Goal: Task Accomplishment & Management: Complete application form

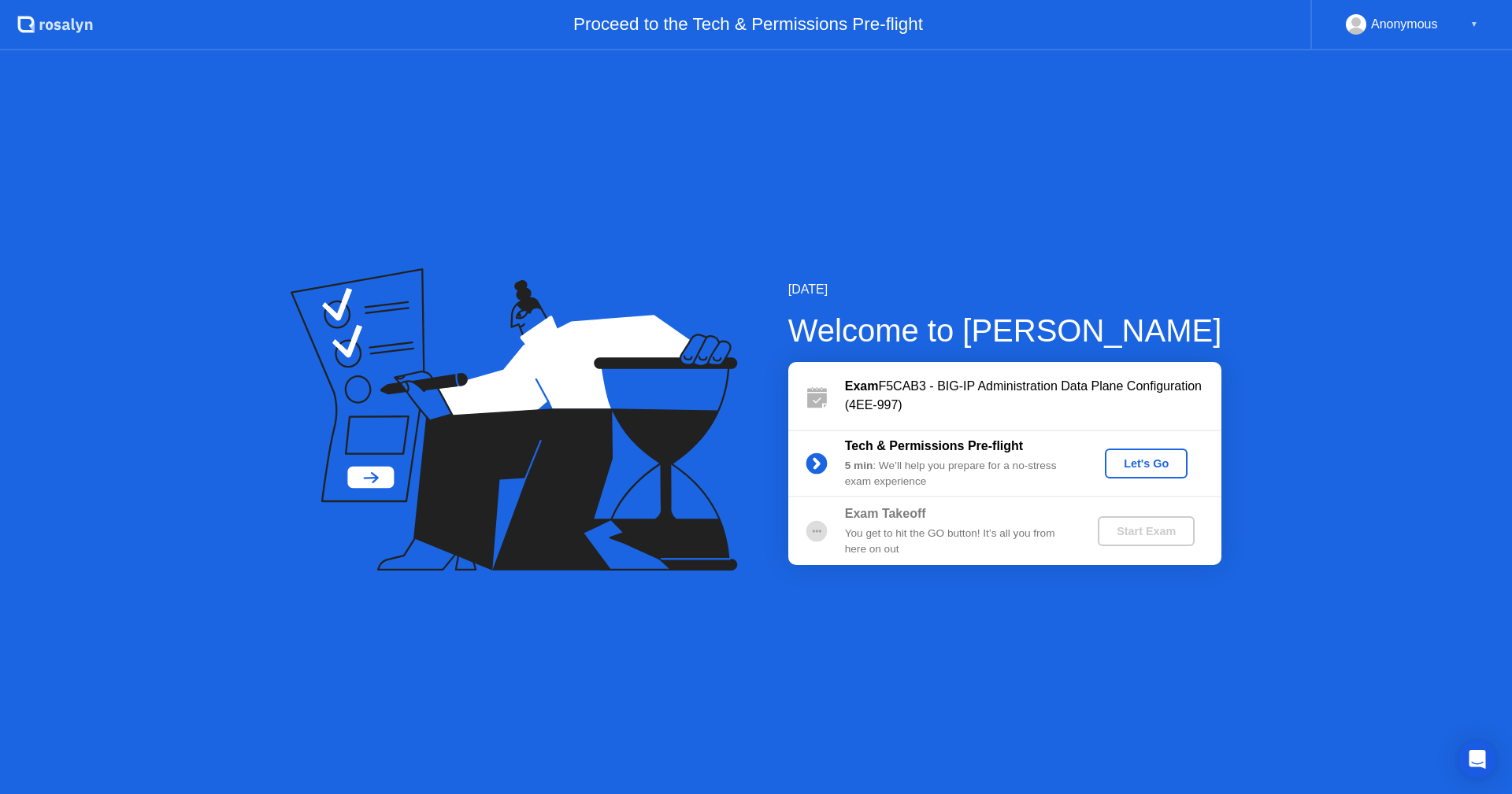
click at [1007, 460] on div "Let's Go" at bounding box center [1146, 463] width 70 height 12
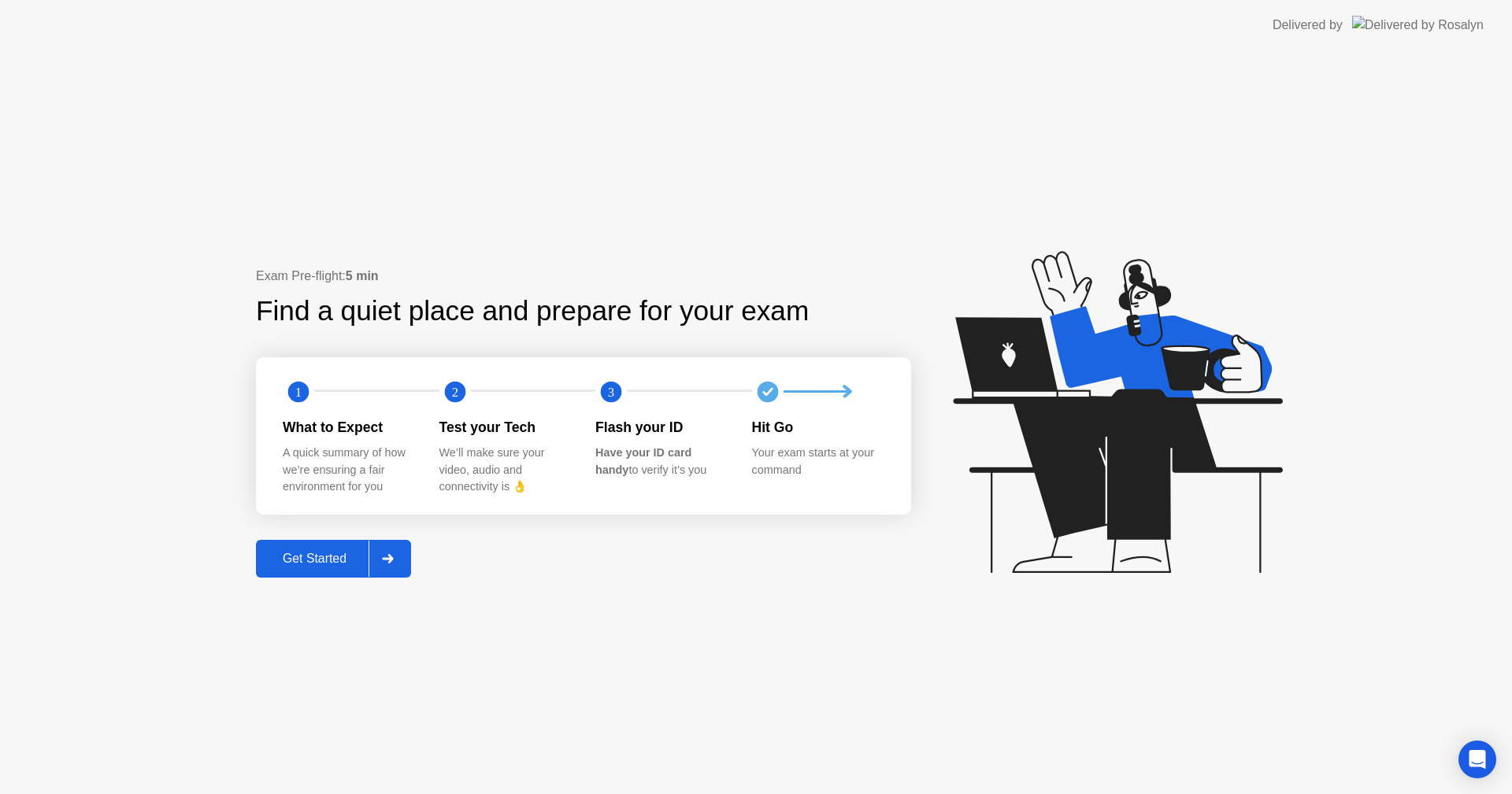
click at [353, 554] on div "Get Started" at bounding box center [315, 559] width 108 height 14
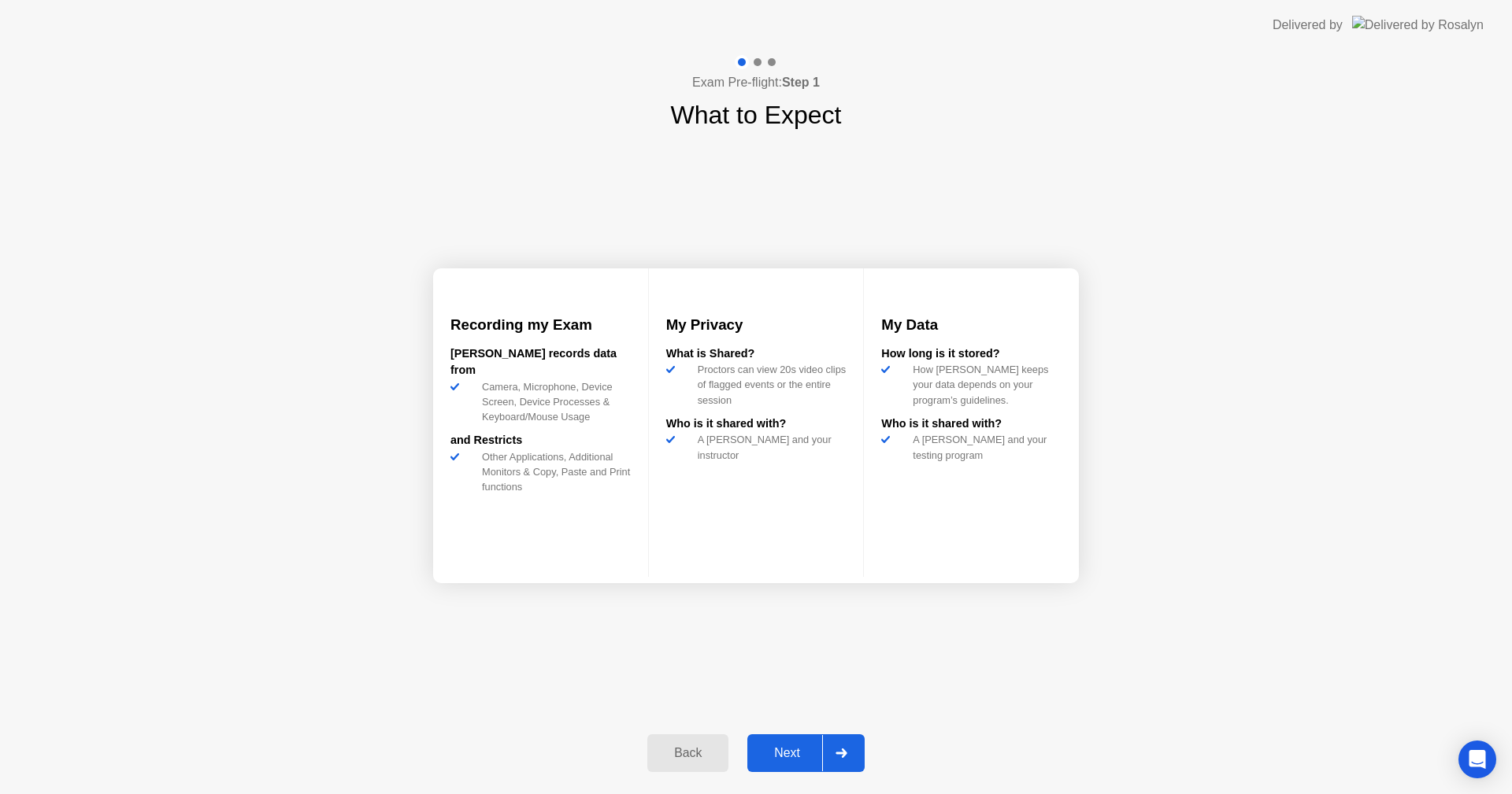
click at [793, 574] on div "Next" at bounding box center [787, 752] width 70 height 14
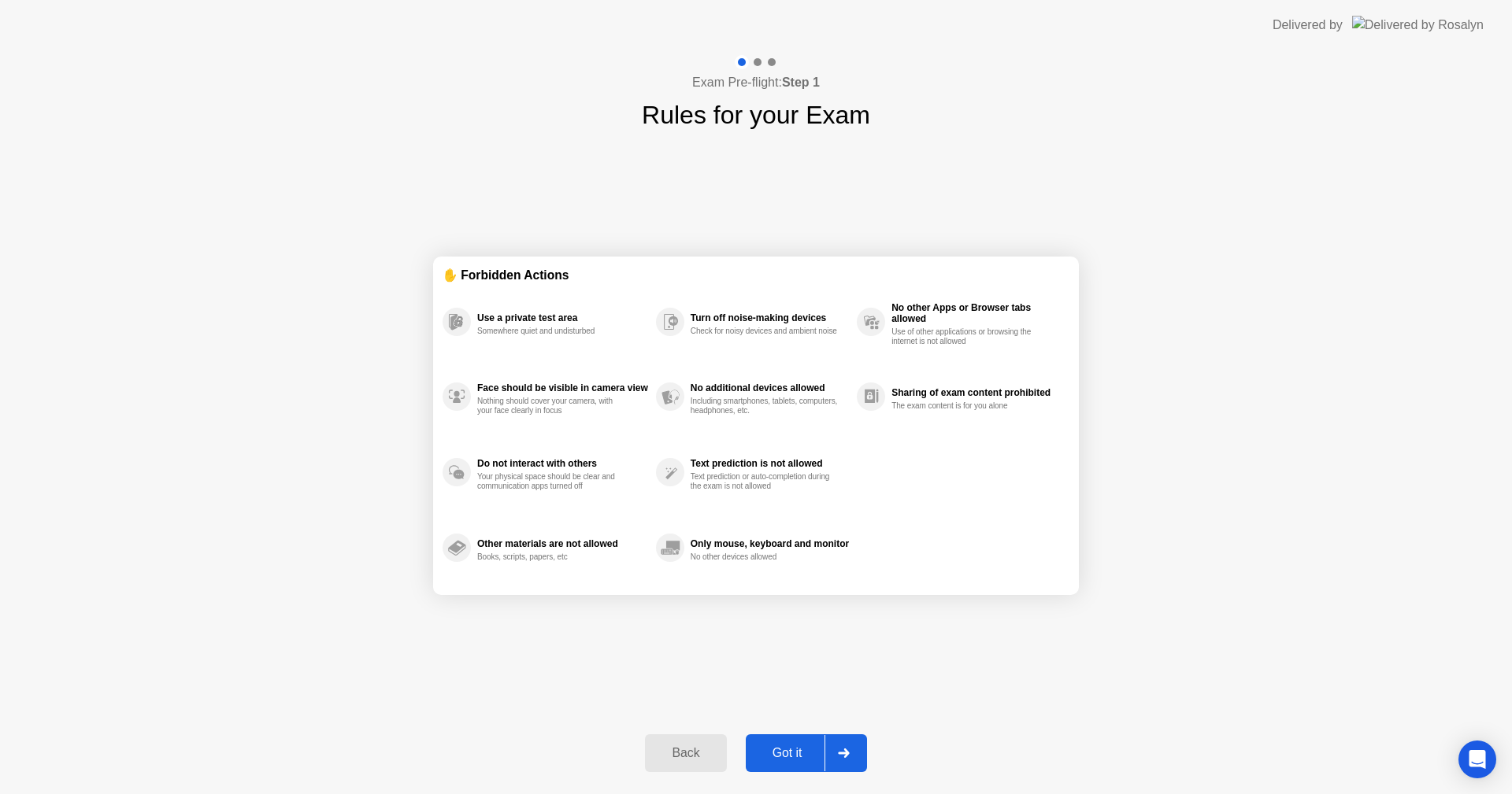
click at [776, 574] on div "Got it" at bounding box center [788, 752] width 74 height 14
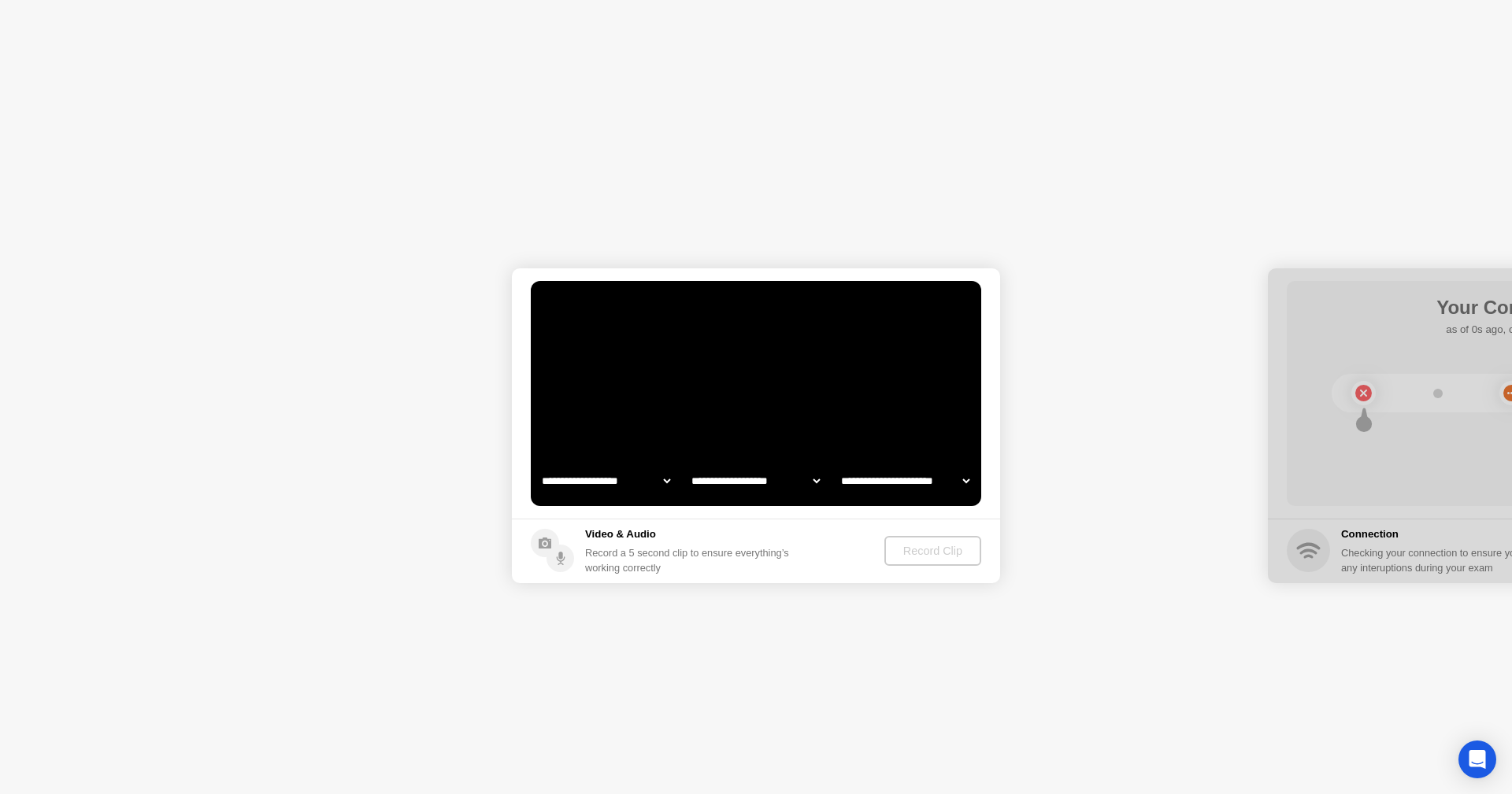
select select "**********"
select select "*******"
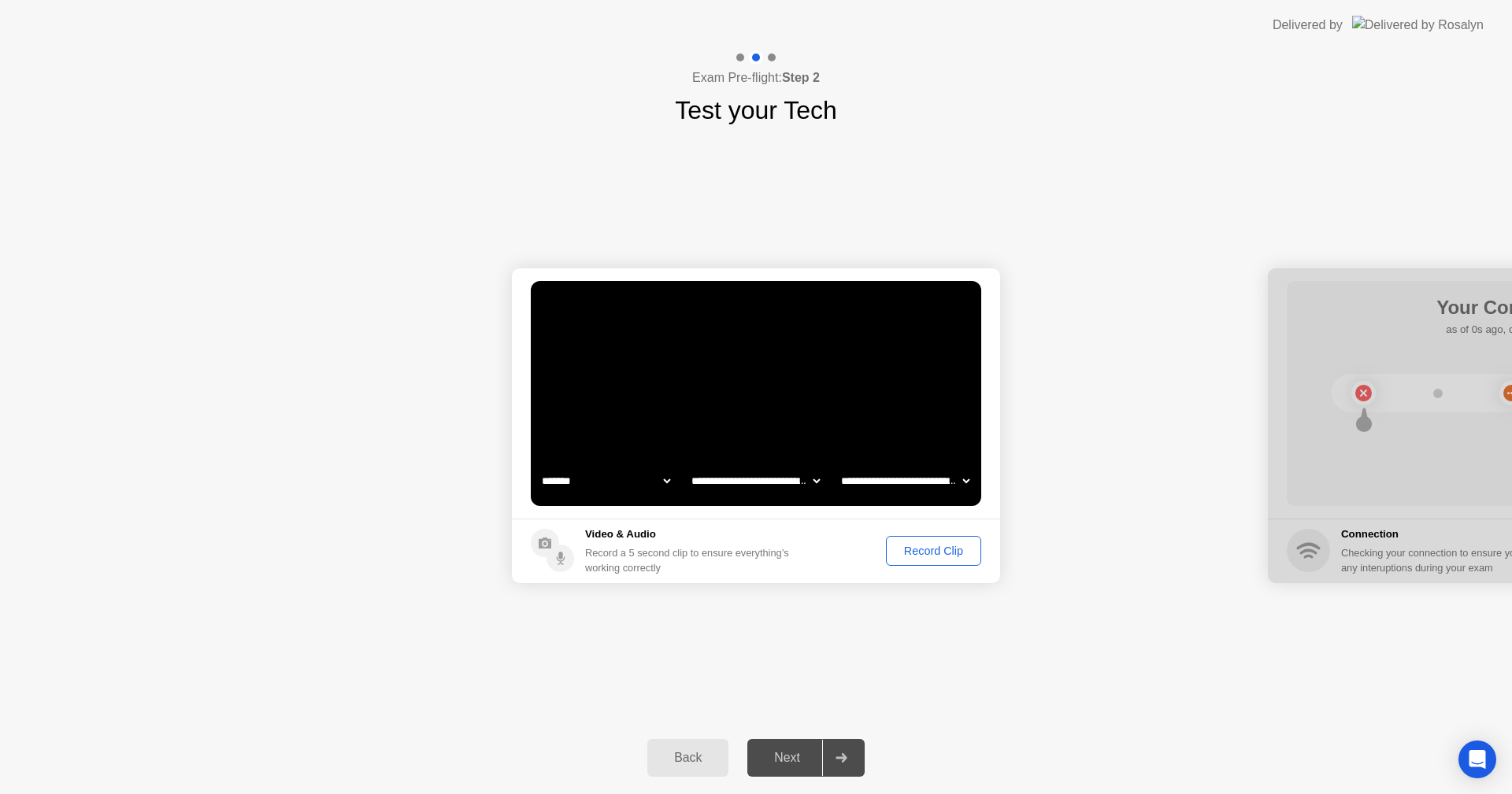
click at [813, 478] on select "**********" at bounding box center [756, 480] width 134 height 31
click at [928, 550] on div "Record Clip" at bounding box center [933, 550] width 84 height 12
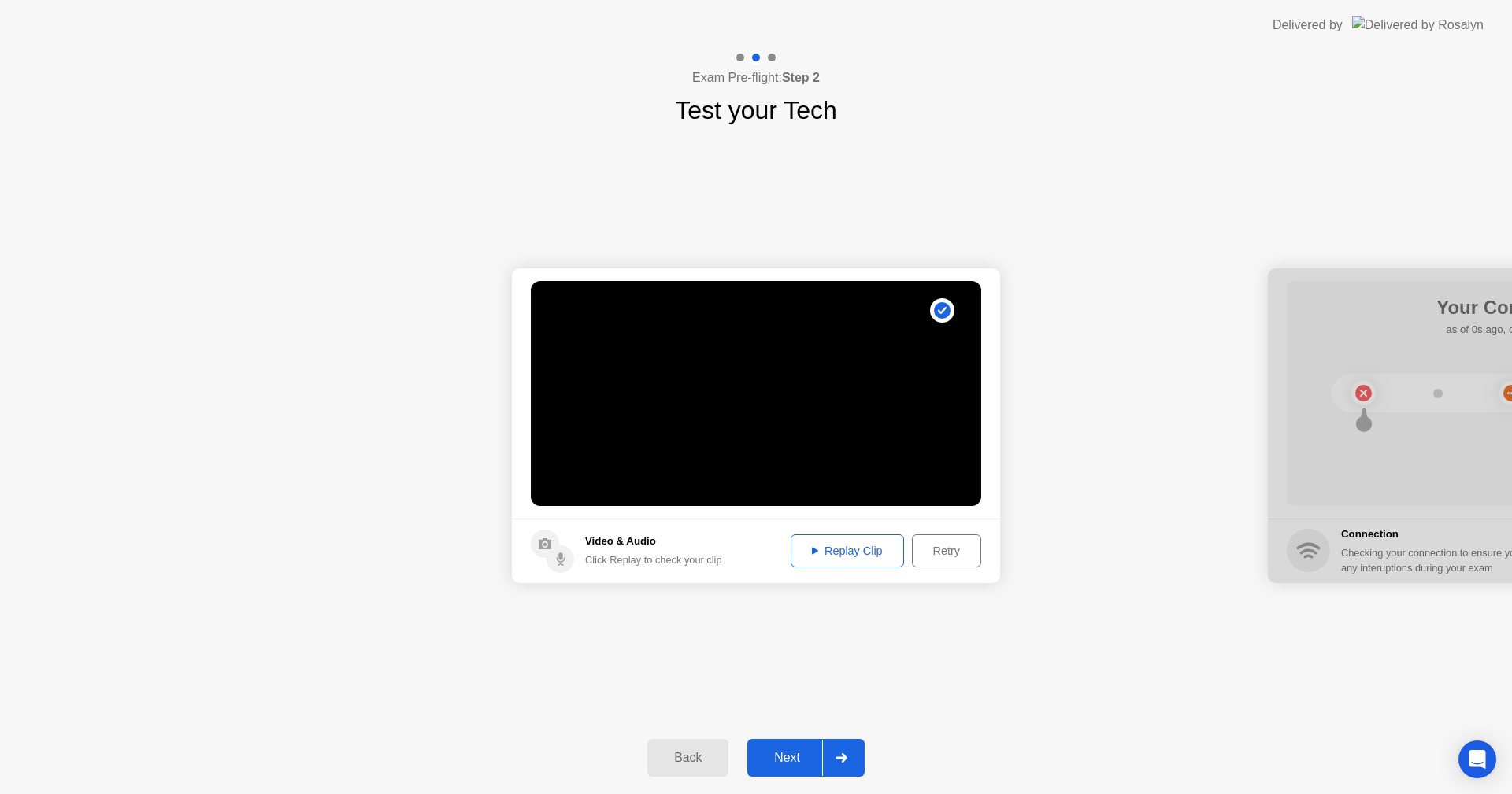
click at [845, 553] on div "Replay Clip" at bounding box center [847, 550] width 102 height 12
click at [791, 574] on div "Next" at bounding box center [787, 757] width 70 height 14
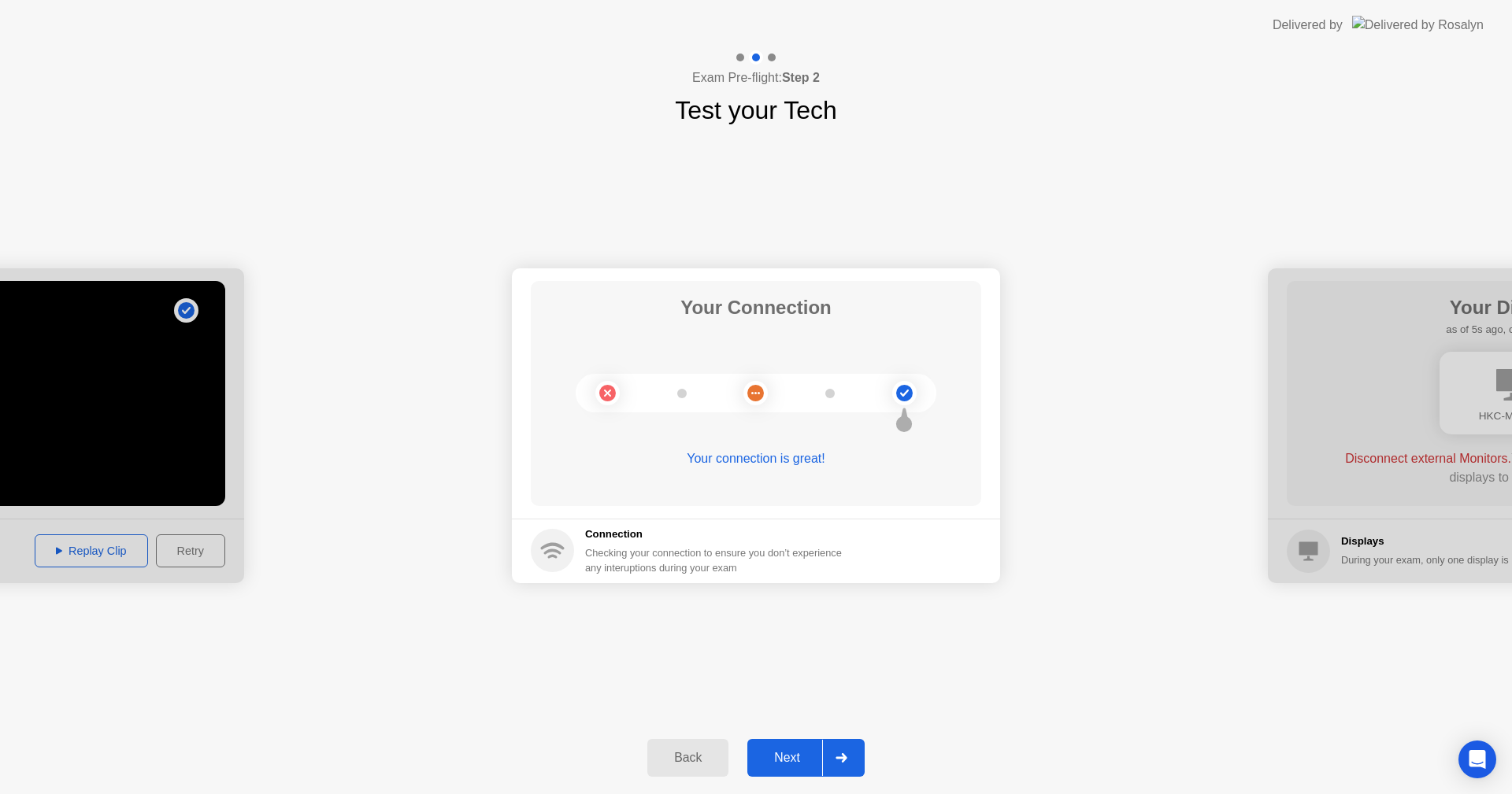
click at [791, 574] on div "Next" at bounding box center [787, 757] width 70 height 14
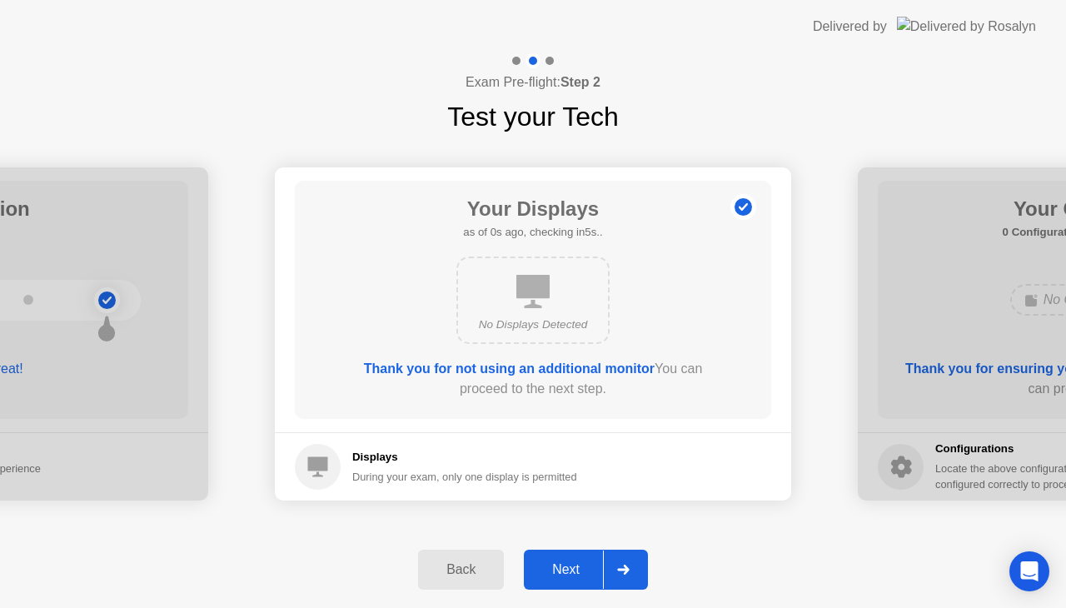
click at [480, 568] on div "Back" at bounding box center [461, 569] width 76 height 15
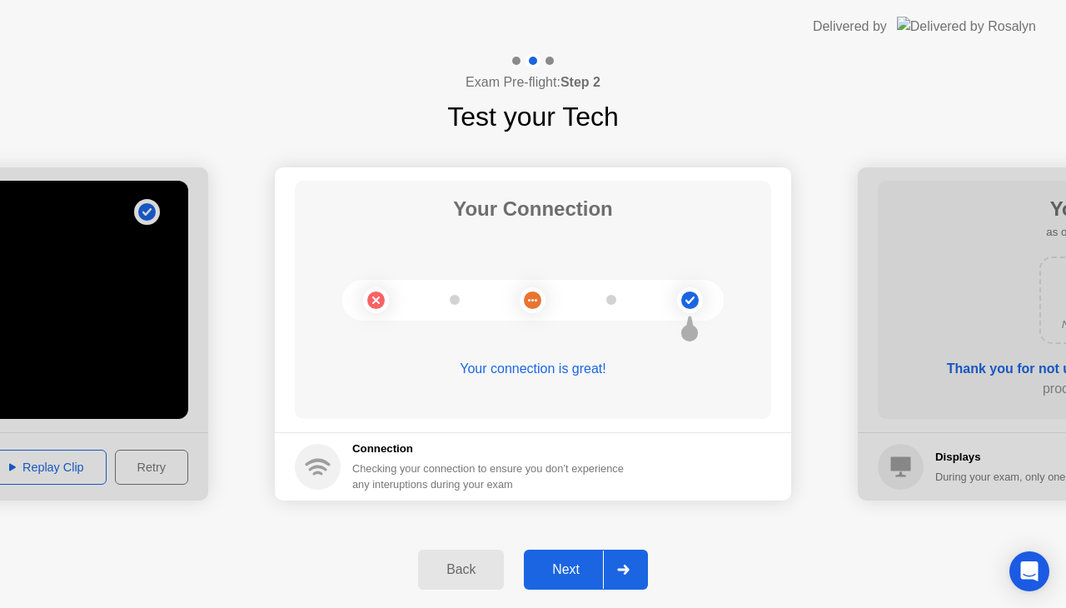
click at [480, 568] on div "Back" at bounding box center [461, 569] width 76 height 15
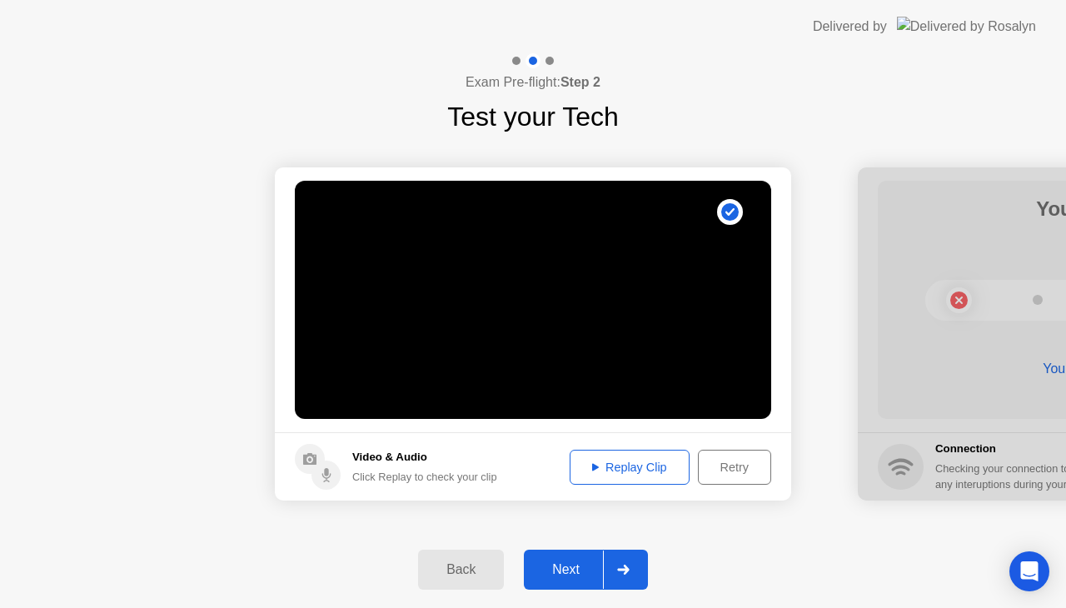
click at [617, 472] on div "Replay Clip" at bounding box center [629, 467] width 108 height 13
click at [740, 463] on div "Retry" at bounding box center [735, 467] width 62 height 13
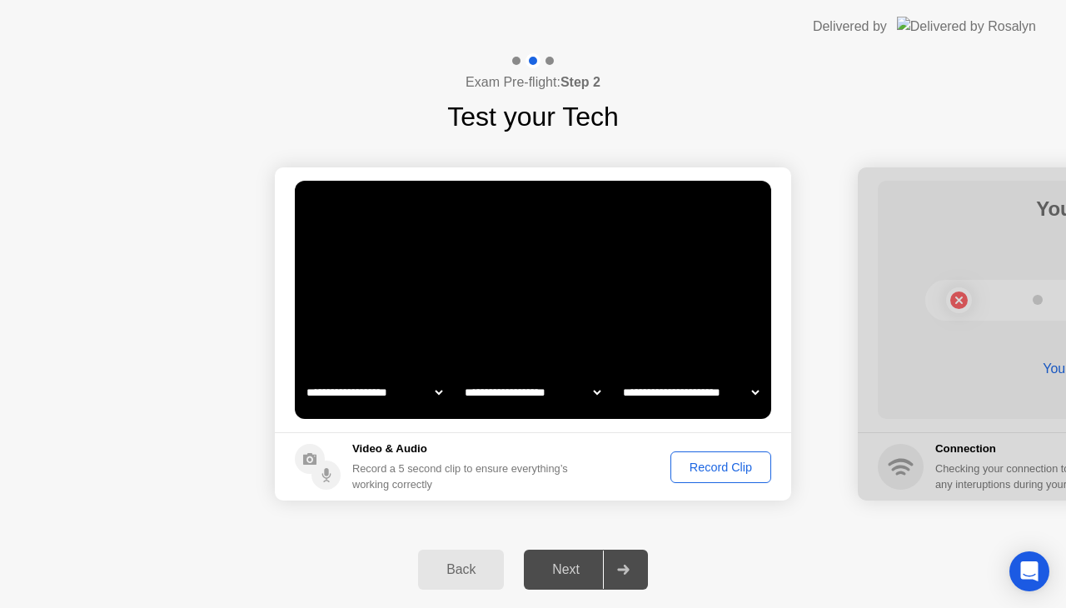
click at [700, 470] on div "Record Clip" at bounding box center [720, 467] width 89 height 13
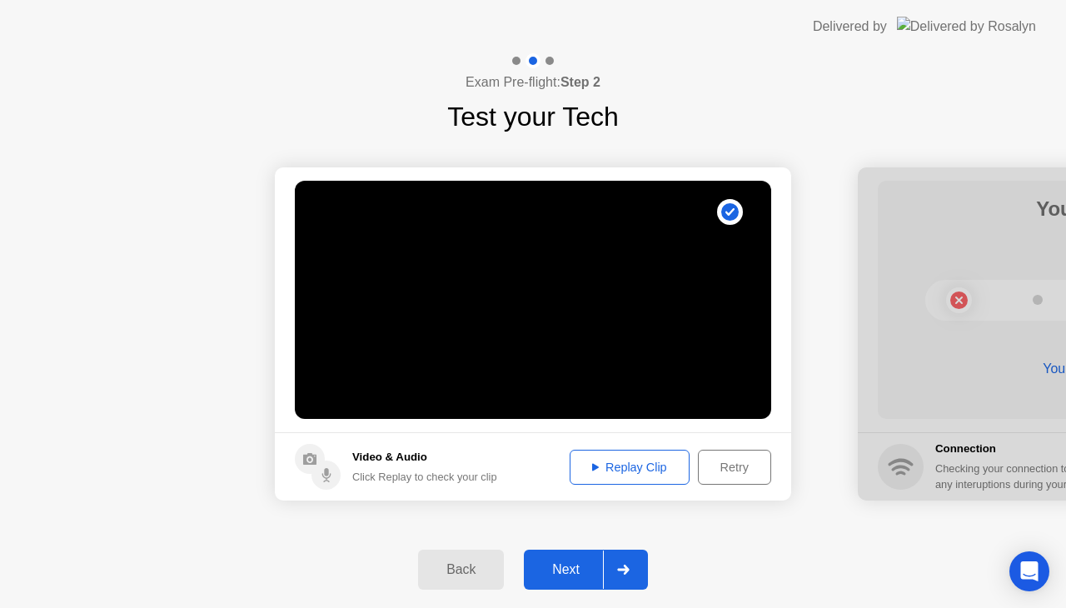
click at [669, 465] on div "Replay Clip" at bounding box center [629, 467] width 108 height 13
click at [570, 565] on div "Next" at bounding box center [566, 569] width 74 height 15
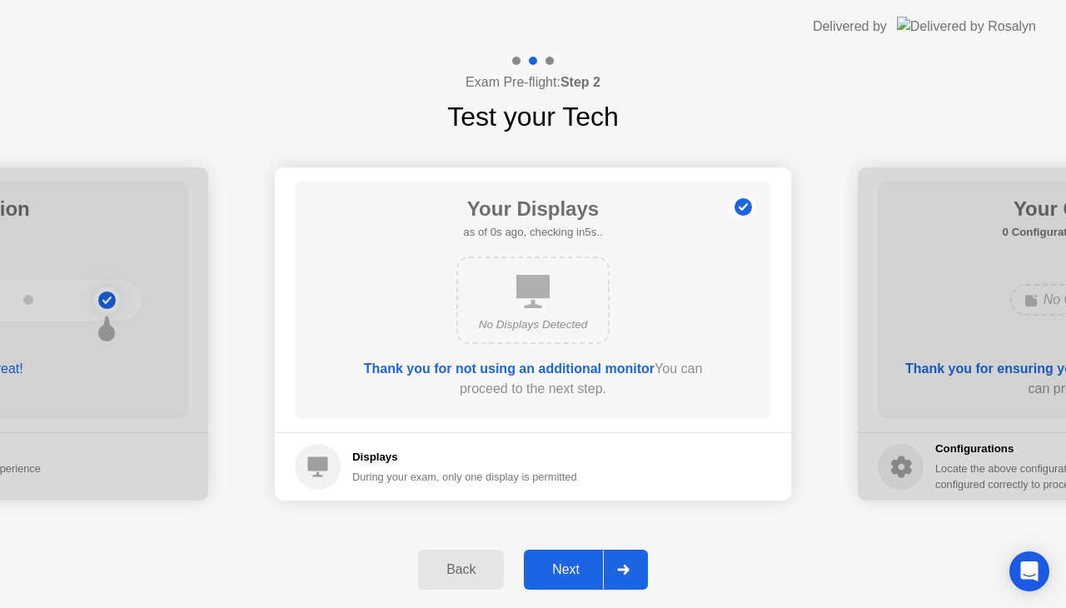
click at [570, 565] on div "Next" at bounding box center [566, 569] width 74 height 15
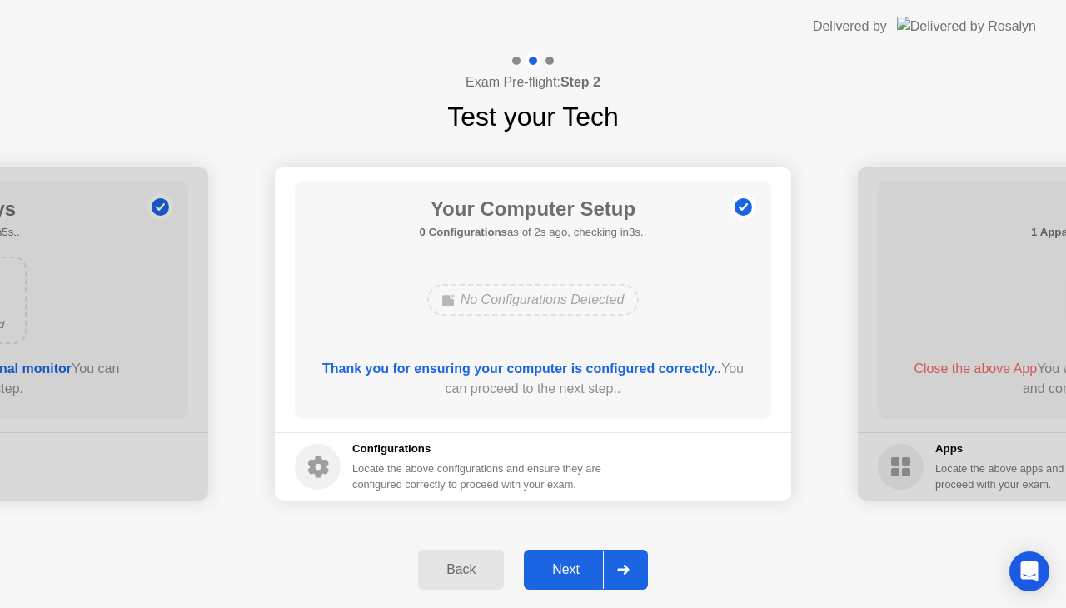
click at [571, 565] on div "Next" at bounding box center [566, 569] width 74 height 15
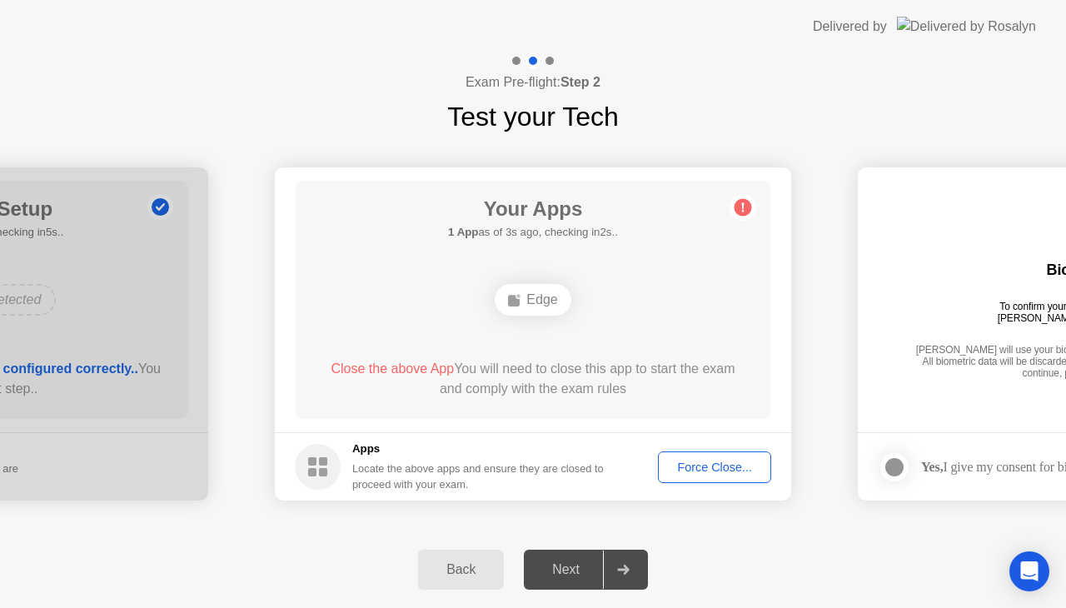
click at [711, 473] on div "Force Close..." at bounding box center [715, 467] width 102 height 13
click at [733, 215] on icon at bounding box center [743, 207] width 27 height 27
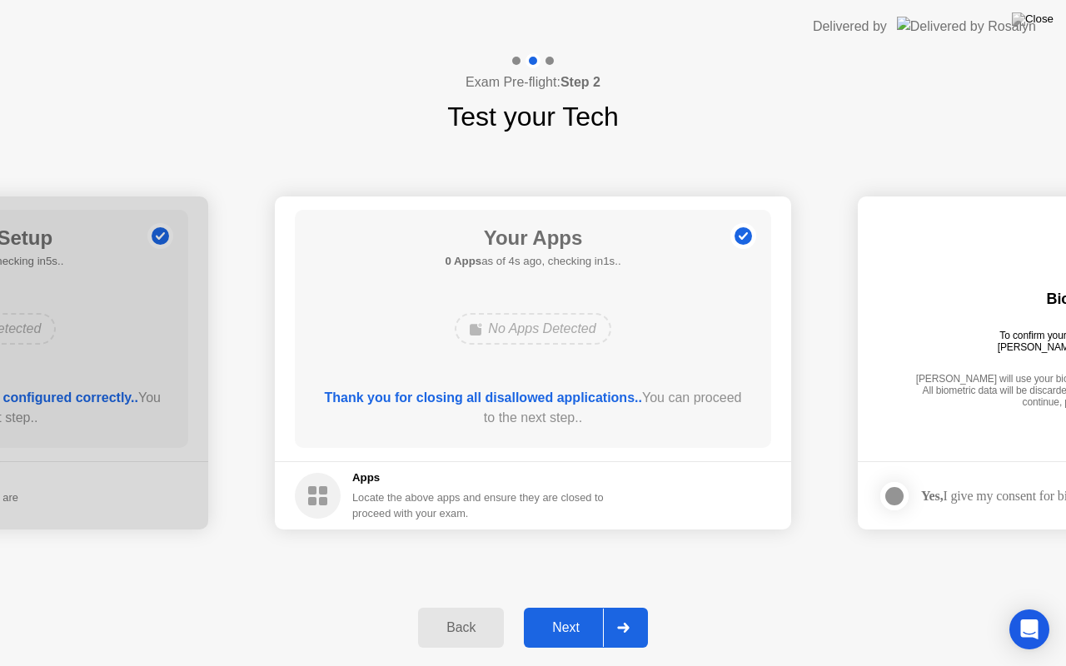
click at [570, 607] on div "Next" at bounding box center [566, 627] width 74 height 15
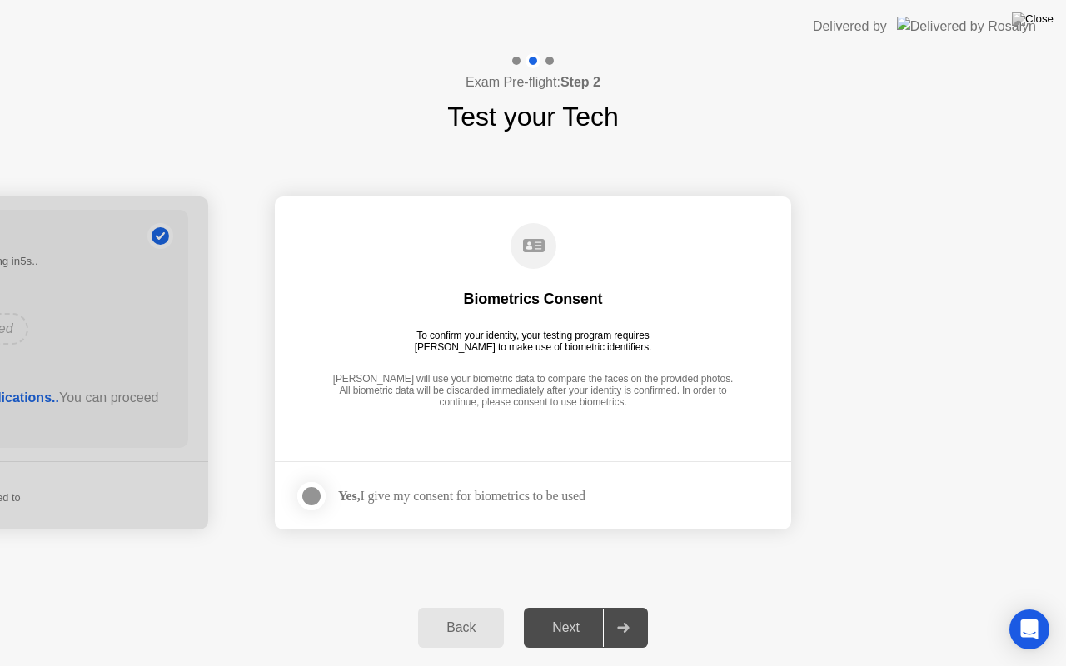
click at [396, 498] on div "Yes, I give my consent for biometrics to be used" at bounding box center [461, 496] width 247 height 16
click at [310, 495] on div at bounding box center [311, 496] width 20 height 20
click at [566, 607] on div "Next" at bounding box center [566, 627] width 74 height 15
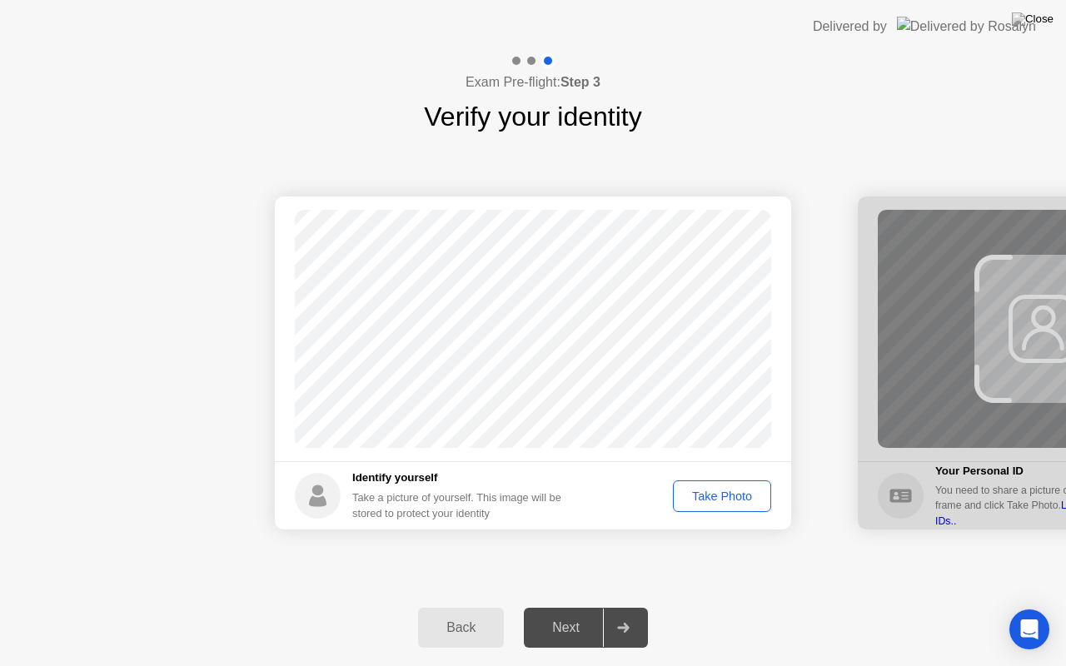
click at [693, 498] on div "Take Photo" at bounding box center [722, 496] width 87 height 13
click at [566, 607] on div "Next" at bounding box center [566, 627] width 74 height 15
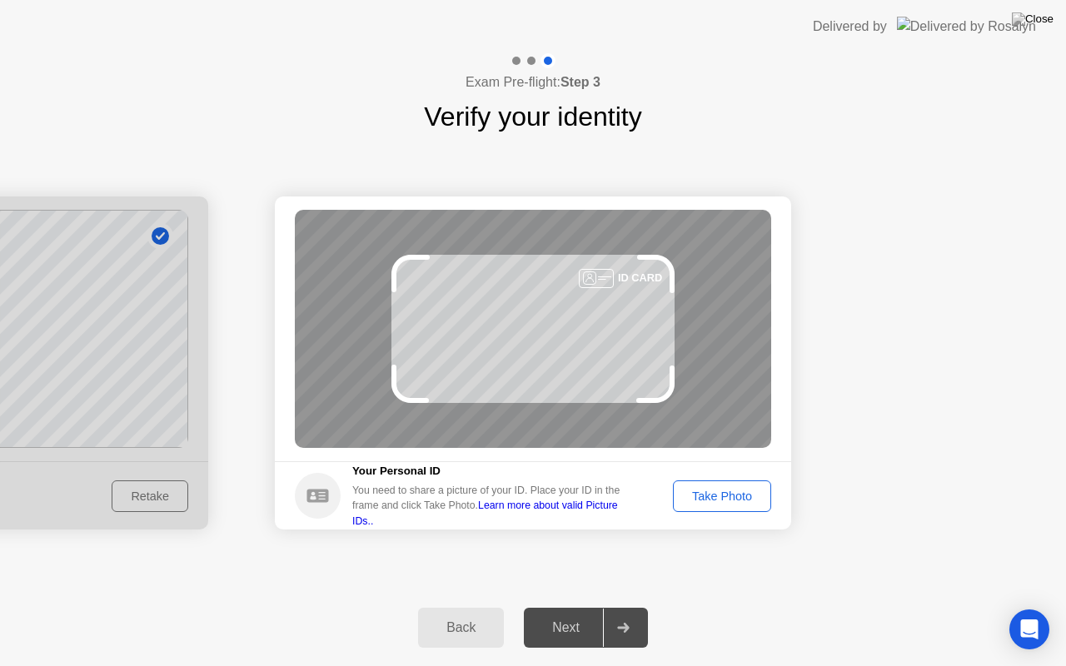
click at [611, 510] on link "Learn more about valid Picture IDs.." at bounding box center [485, 513] width 266 height 27
click at [731, 491] on div "Take Photo" at bounding box center [722, 496] width 87 height 13
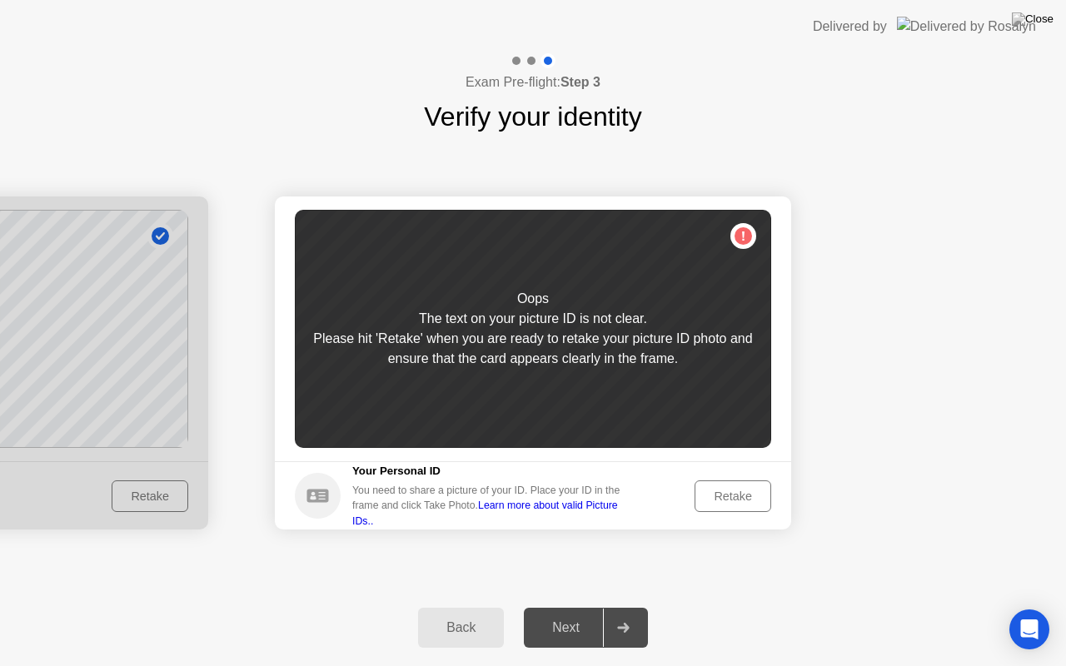
click at [736, 490] on div "Retake" at bounding box center [732, 496] width 65 height 13
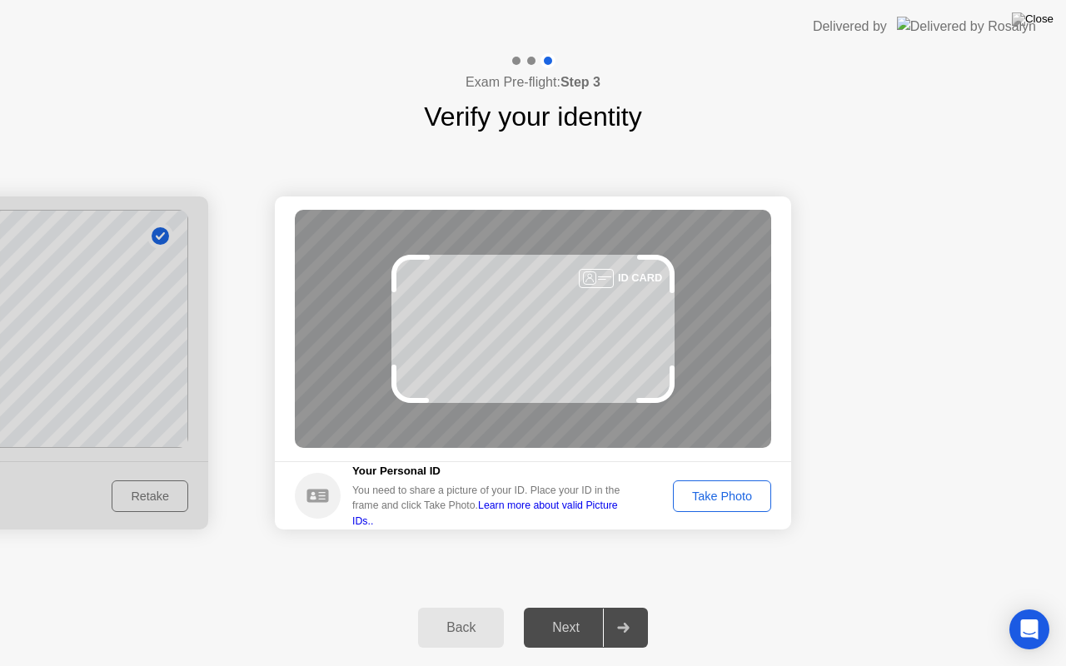
click at [736, 490] on div "Take Photo" at bounding box center [722, 496] width 87 height 13
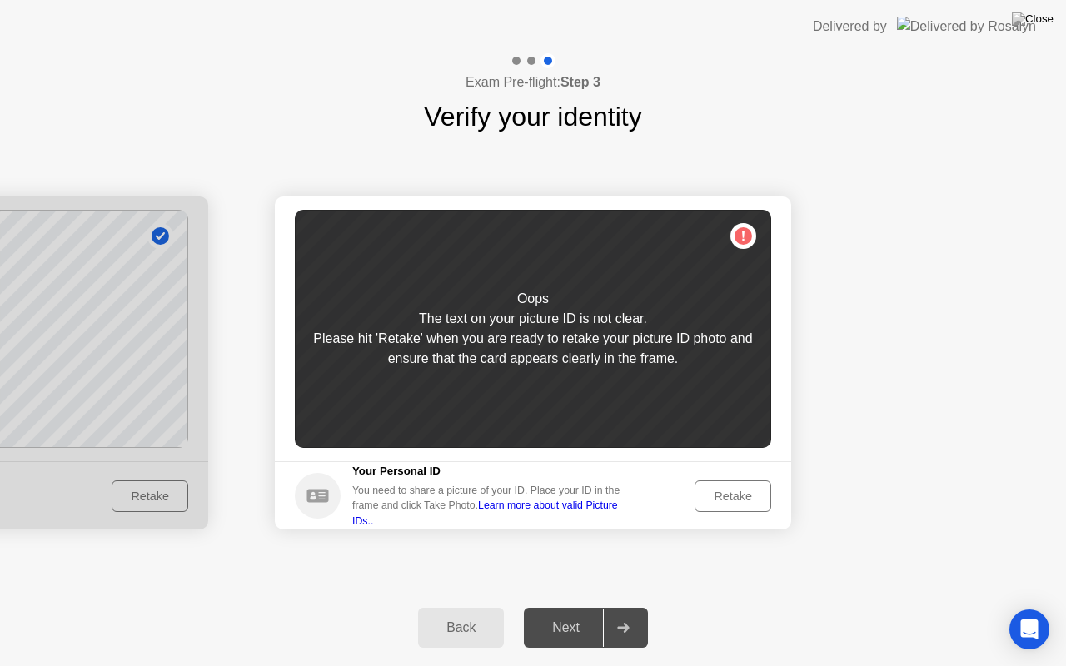
click at [736, 493] on div "Retake" at bounding box center [732, 496] width 65 height 13
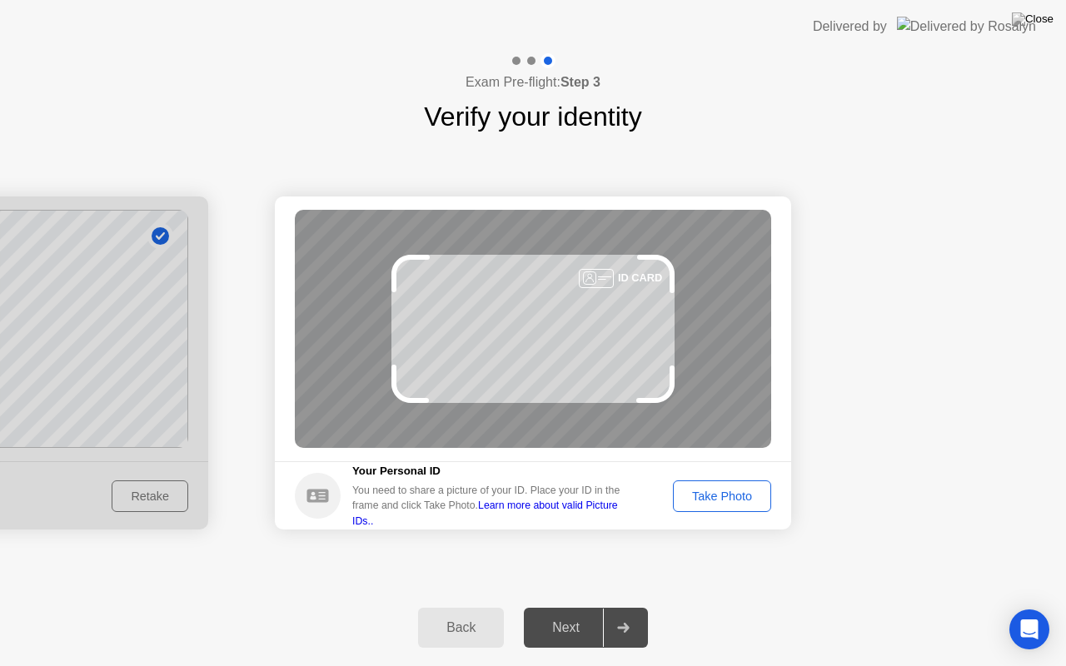
click at [739, 490] on div "Take Photo" at bounding box center [722, 496] width 87 height 13
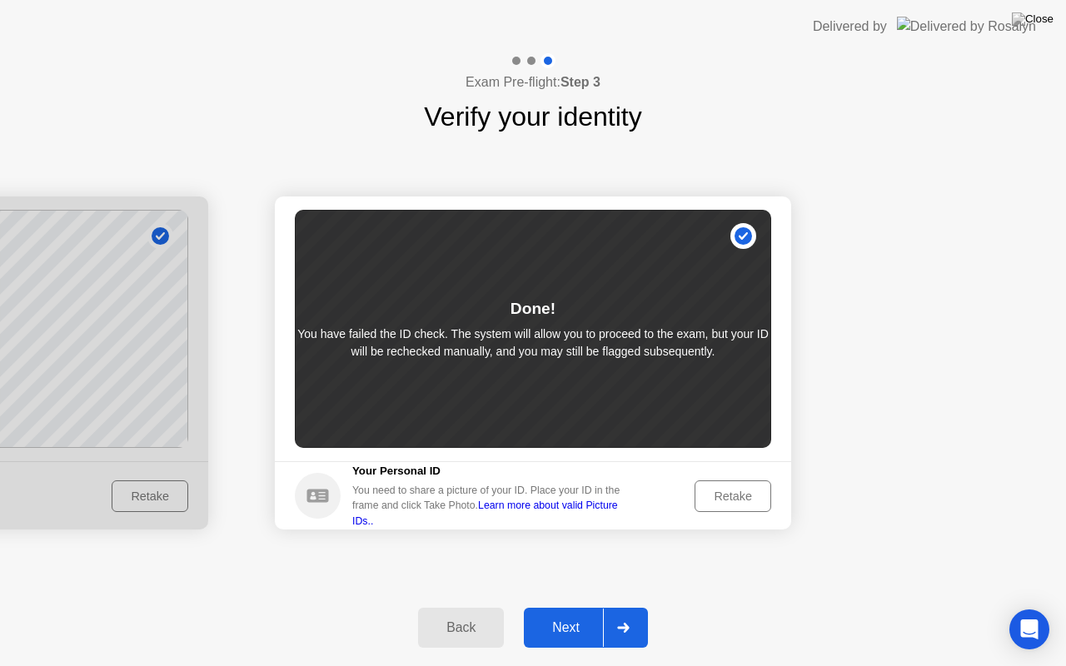
drag, startPoint x: 713, startPoint y: 491, endPoint x: 645, endPoint y: 461, distance: 74.6
click at [645, 461] on footer "Your Personal ID You need to share a picture of your ID. Place your ID in the f…" at bounding box center [533, 495] width 516 height 68
click at [702, 499] on div "Retake" at bounding box center [732, 496] width 65 height 13
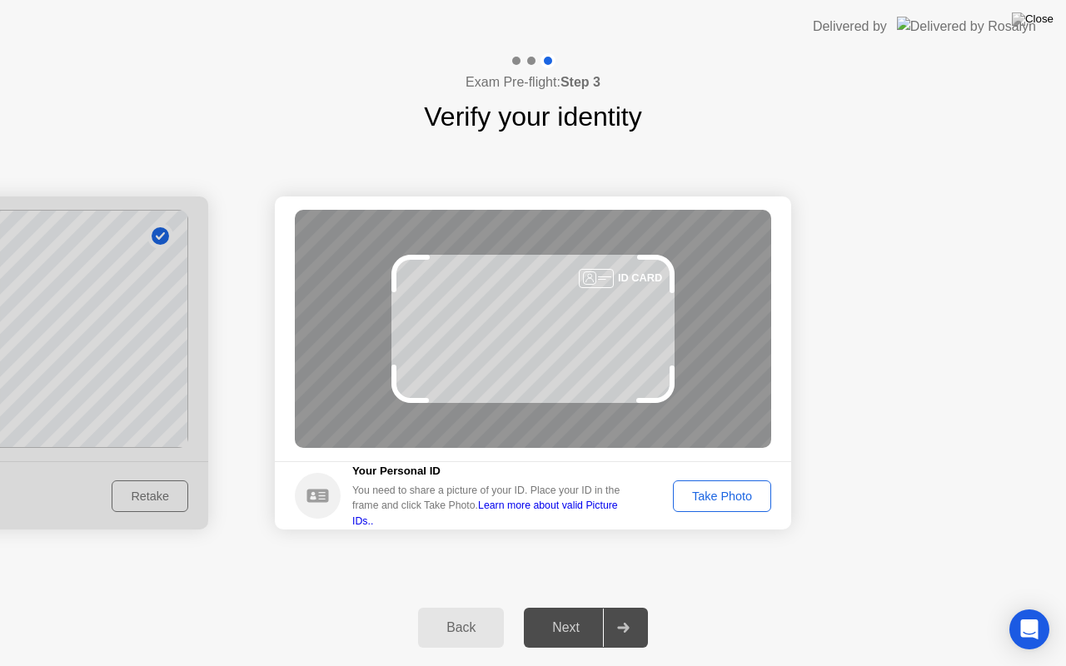
click at [696, 484] on button "Take Photo" at bounding box center [722, 497] width 98 height 32
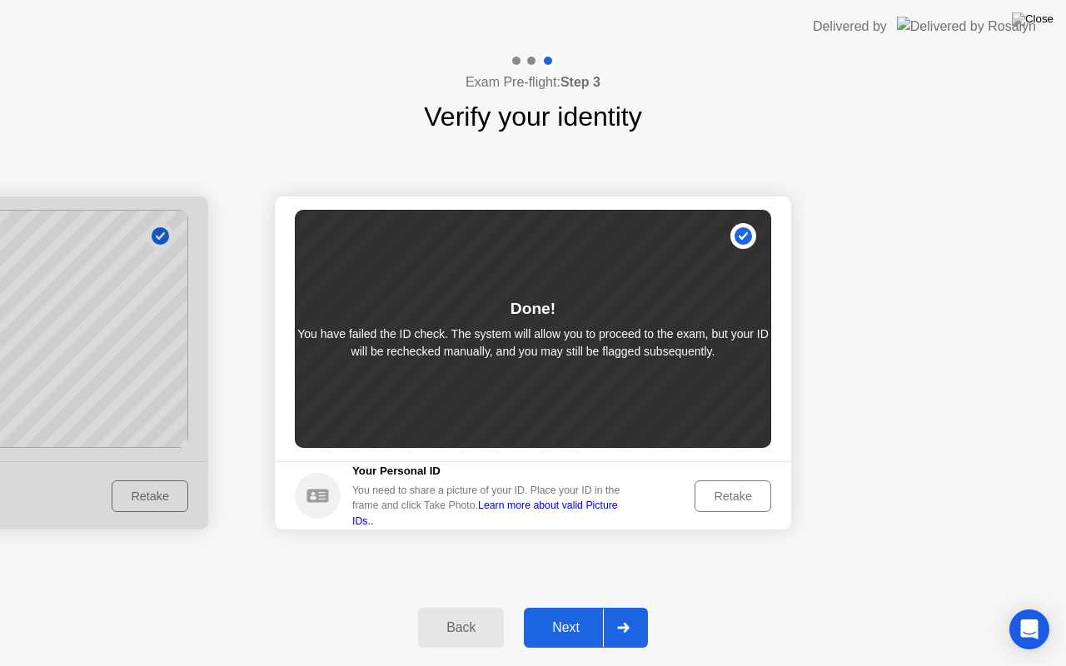
click at [626, 502] on div "You need to share a picture of your ID. Place your ID in the frame and click Ta…" at bounding box center [492, 506] width 280 height 46
click at [618, 510] on link "Learn more about valid Picture IDs.." at bounding box center [485, 513] width 266 height 27
click at [724, 495] on div "Retake" at bounding box center [732, 496] width 65 height 13
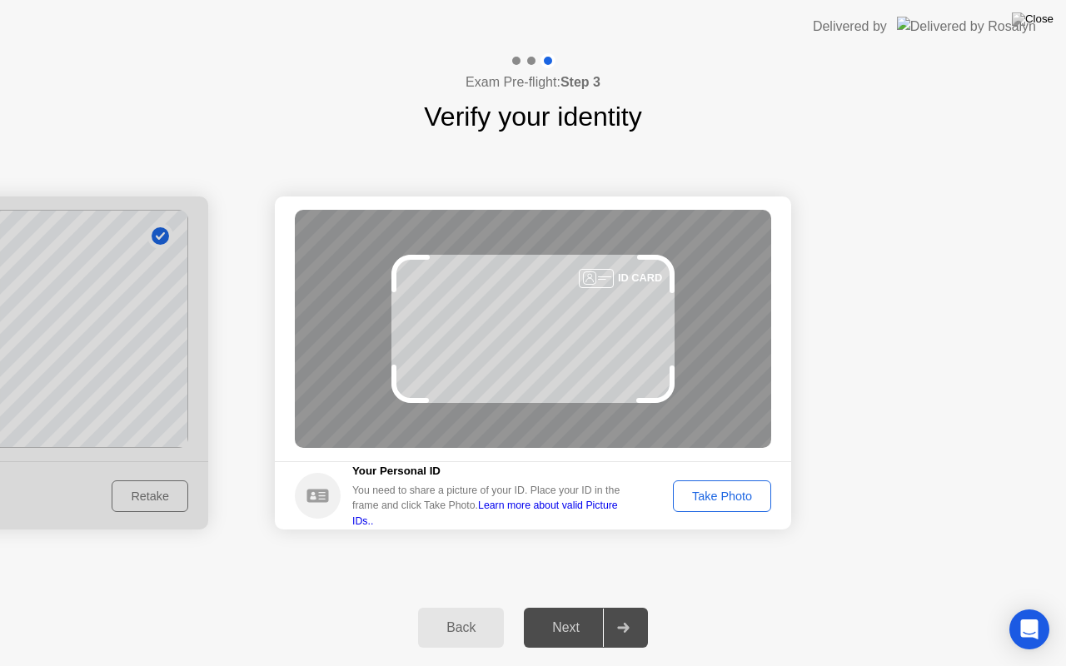
click at [727, 492] on div "Take Photo" at bounding box center [722, 496] width 87 height 13
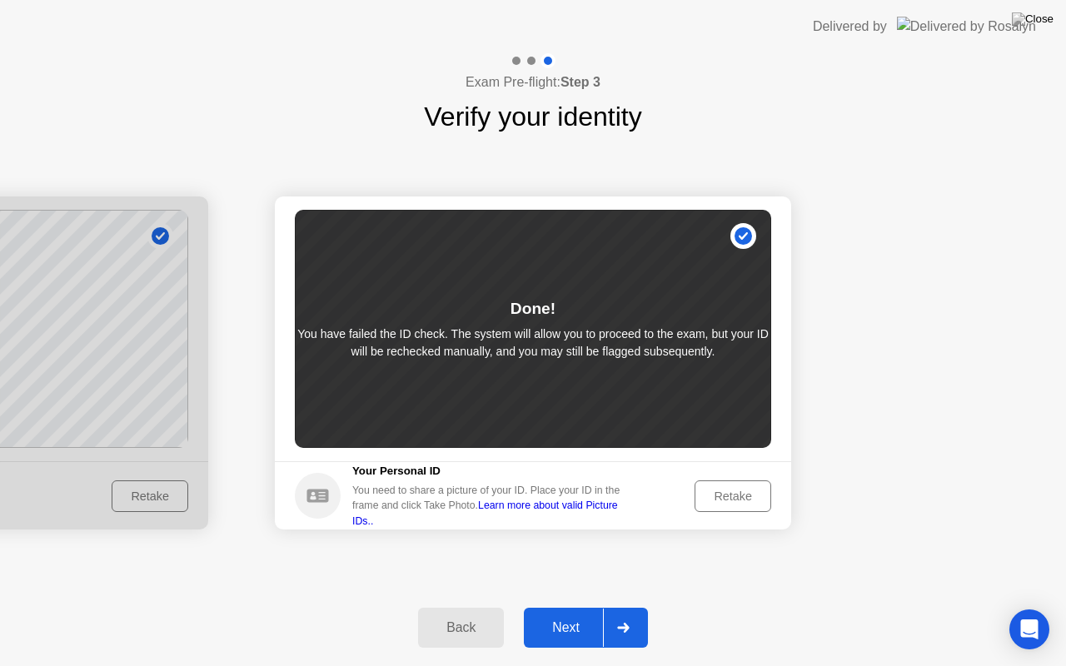
click at [580, 607] on div "Next" at bounding box center [566, 627] width 74 height 15
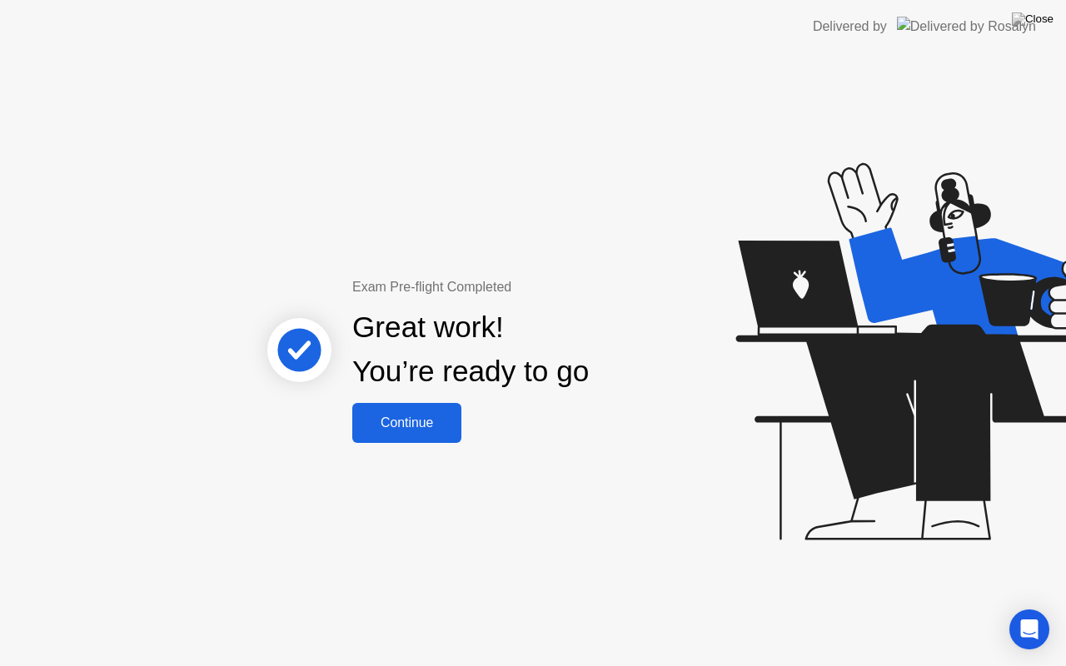
click at [433, 428] on div "Continue" at bounding box center [406, 423] width 99 height 15
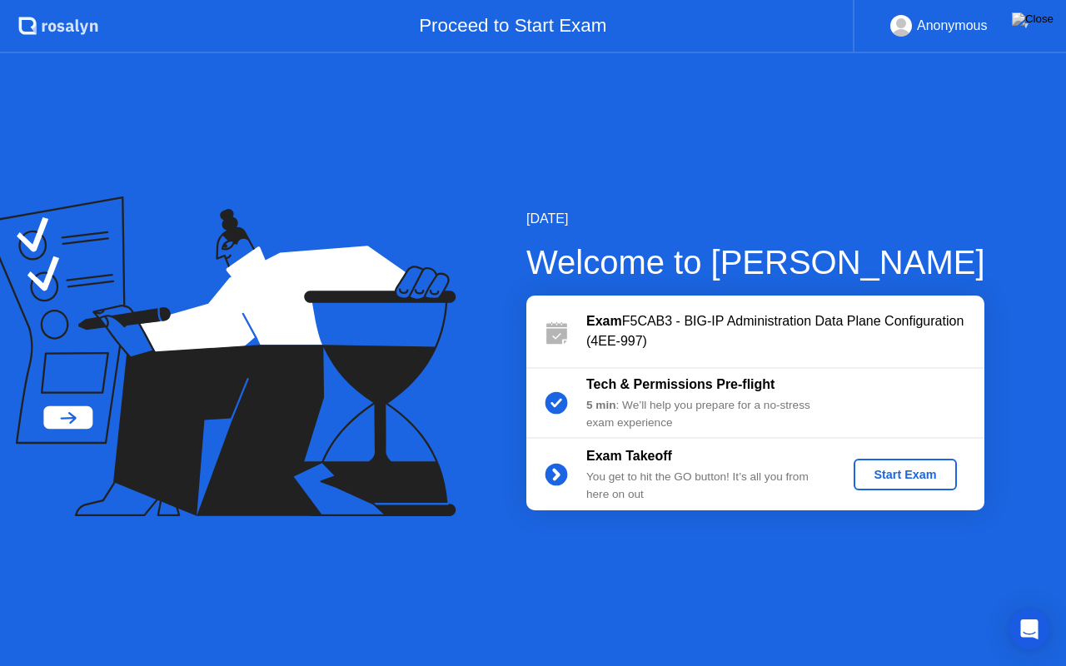
click at [901, 468] on div "Start Exam" at bounding box center [904, 474] width 89 height 13
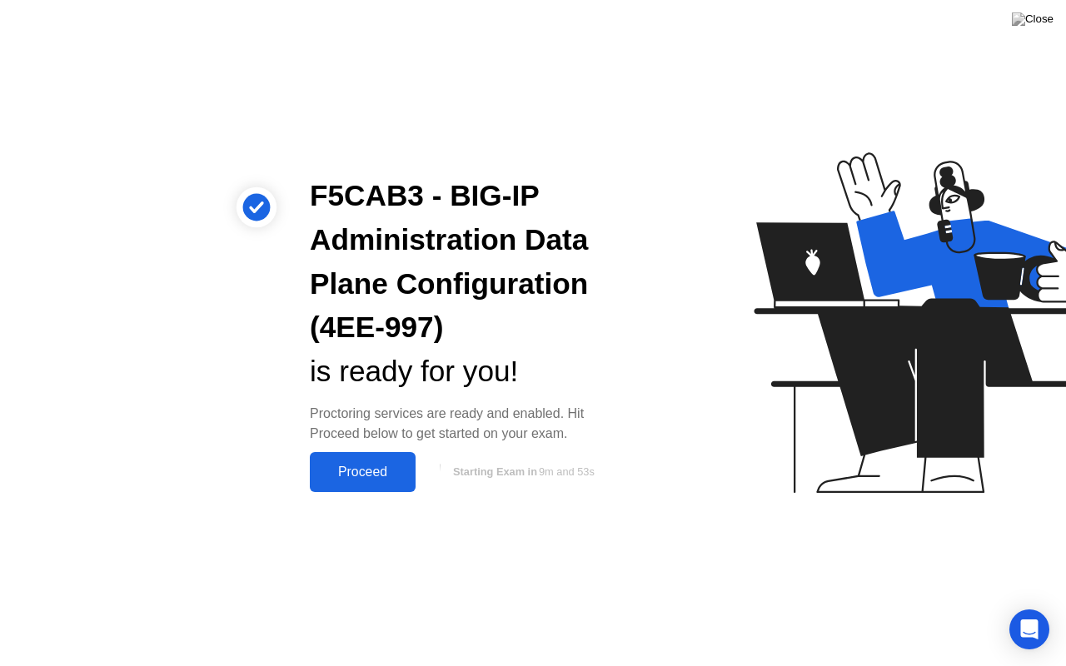
click at [389, 465] on div "Proceed" at bounding box center [363, 472] width 96 height 15
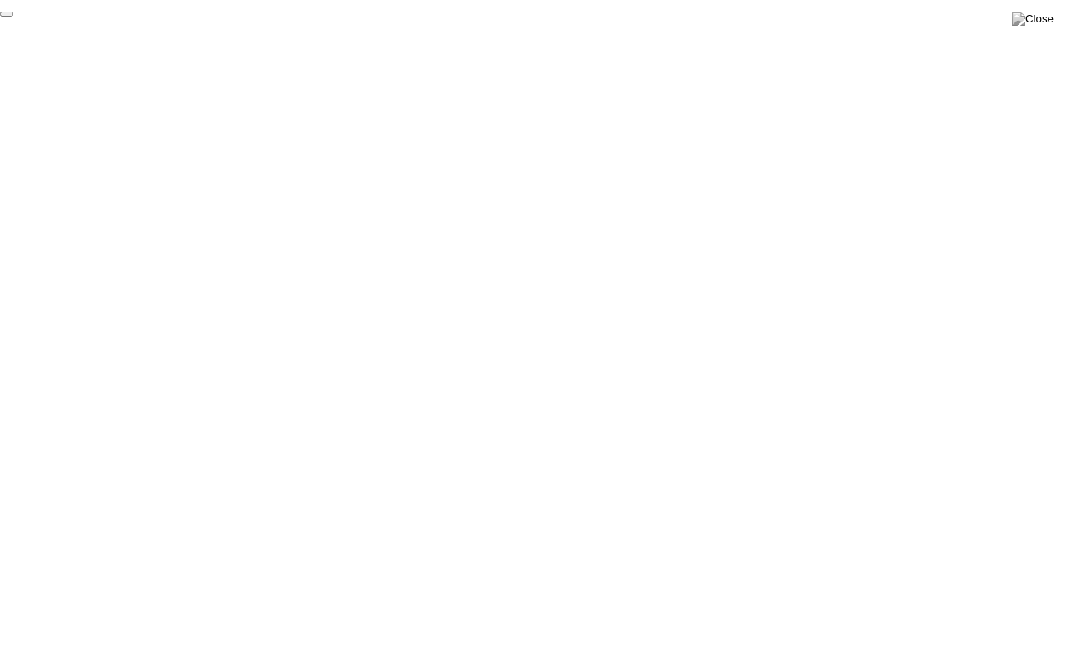
click div "End Proctoring Session"
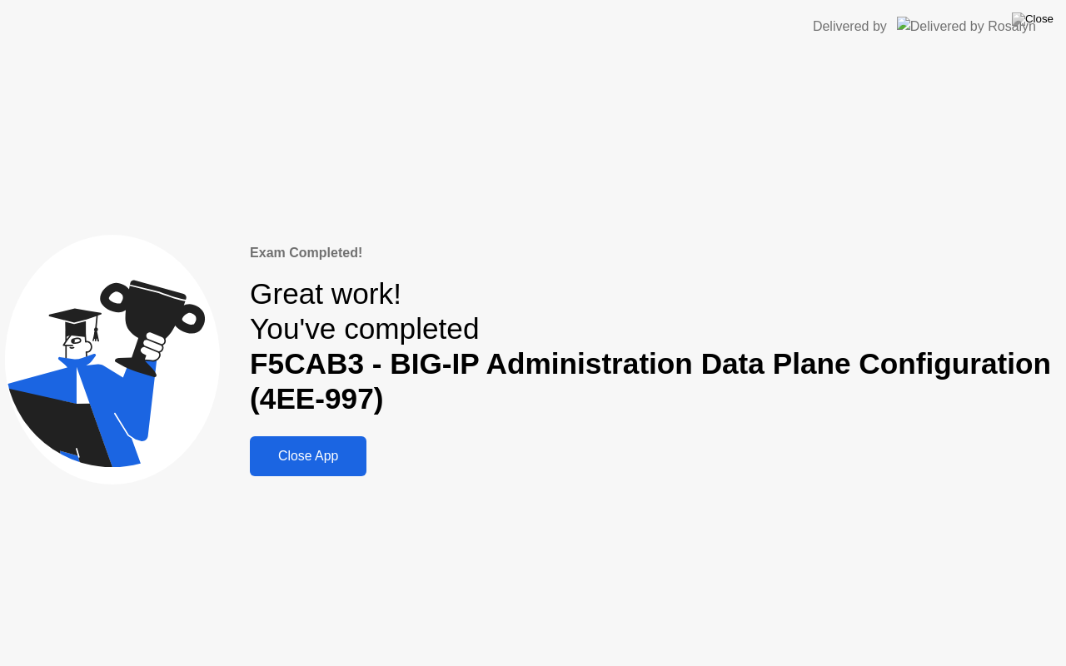
click at [323, 451] on div "Close App" at bounding box center [308, 456] width 107 height 15
